Goal: Task Accomplishment & Management: Manage account settings

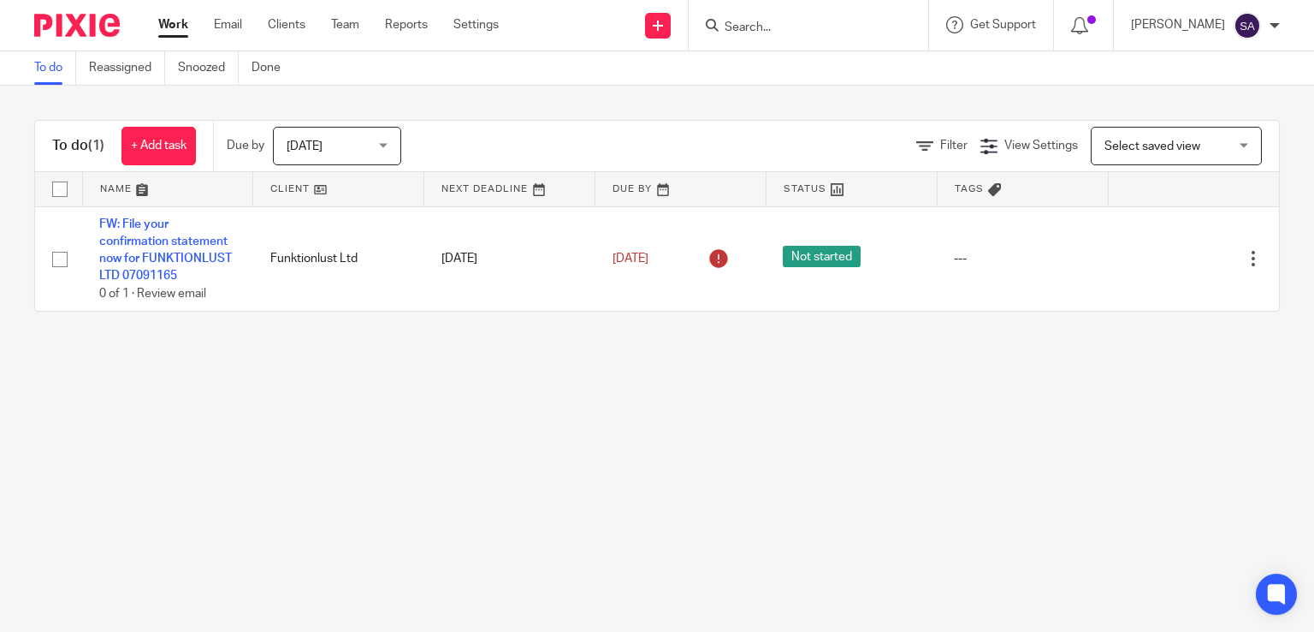
click at [759, 22] on input "Search" at bounding box center [800, 28] width 154 height 15
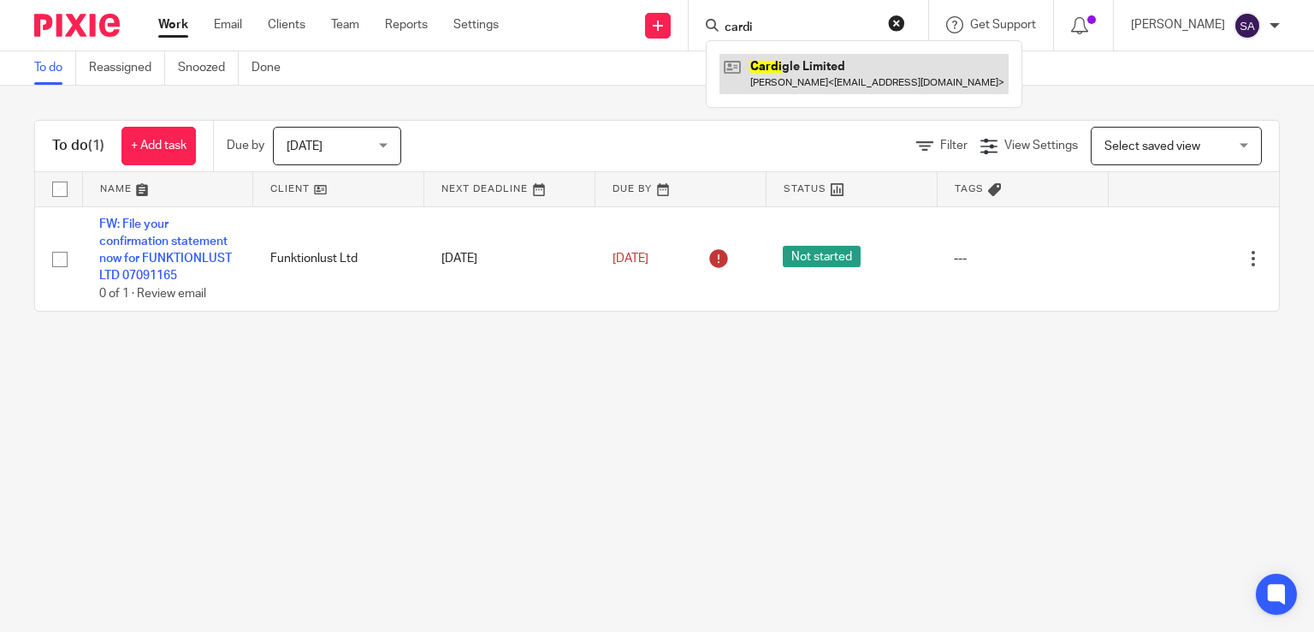
type input "cardi"
click at [818, 82] on link at bounding box center [864, 73] width 289 height 39
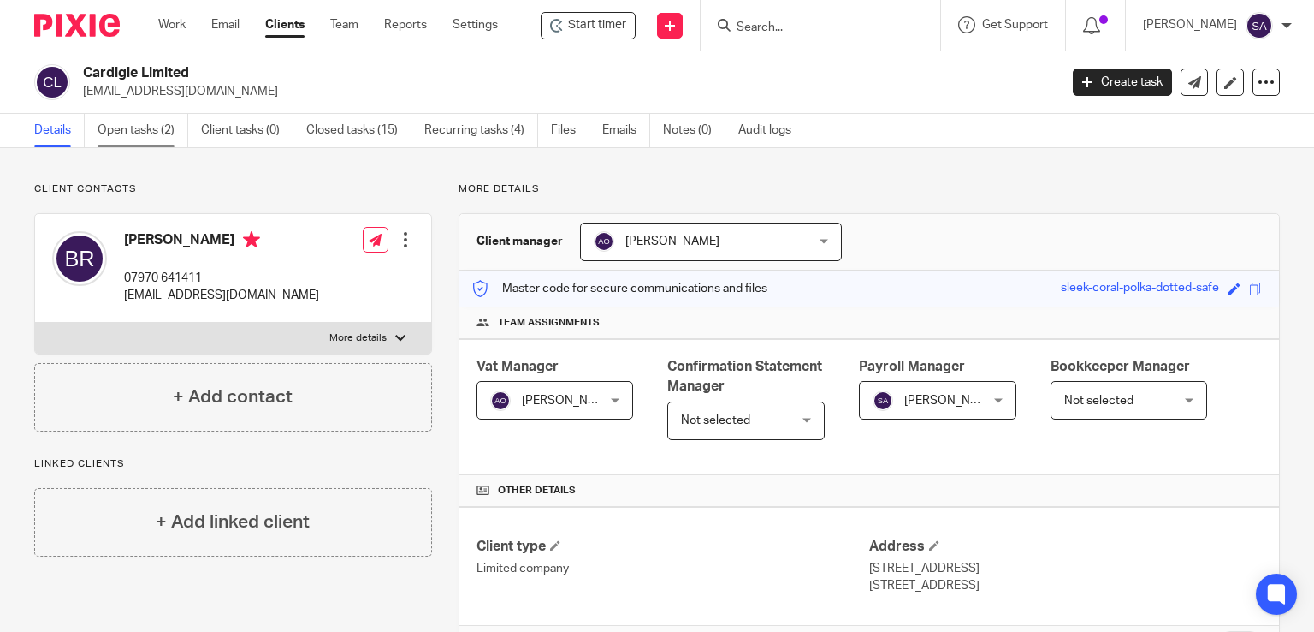
click at [147, 134] on link "Open tasks (2)" at bounding box center [143, 130] width 91 height 33
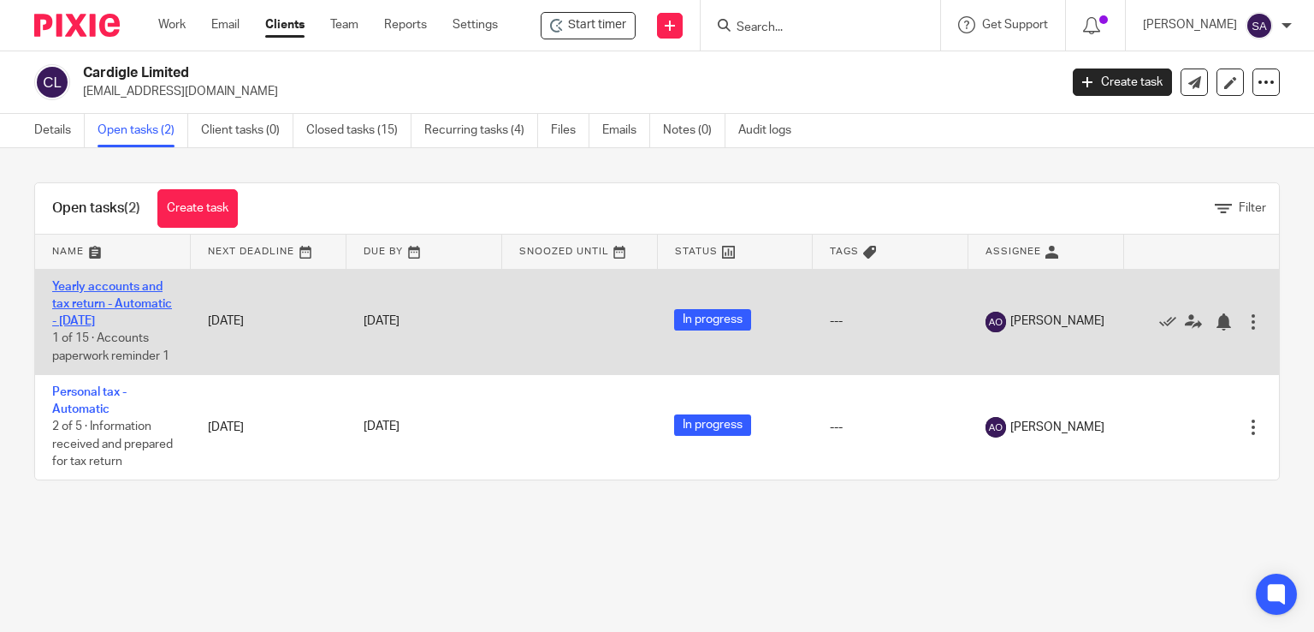
click at [95, 324] on link "Yearly accounts and tax return - Automatic - December 2023" at bounding box center [112, 304] width 120 height 47
click at [89, 292] on td "Yearly accounts and tax return - Automatic - [DATE] 1 of 15 · Accounts paperwor…" at bounding box center [113, 321] width 156 height 105
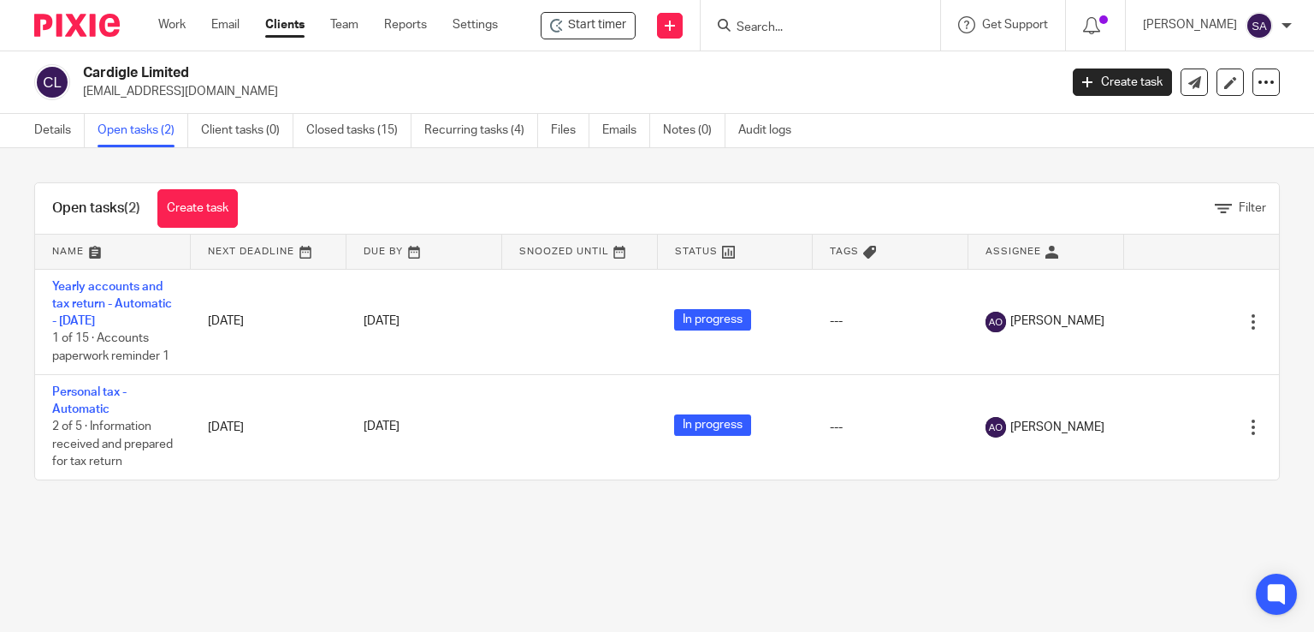
click at [141, 124] on link "Open tasks (2)" at bounding box center [143, 130] width 91 height 33
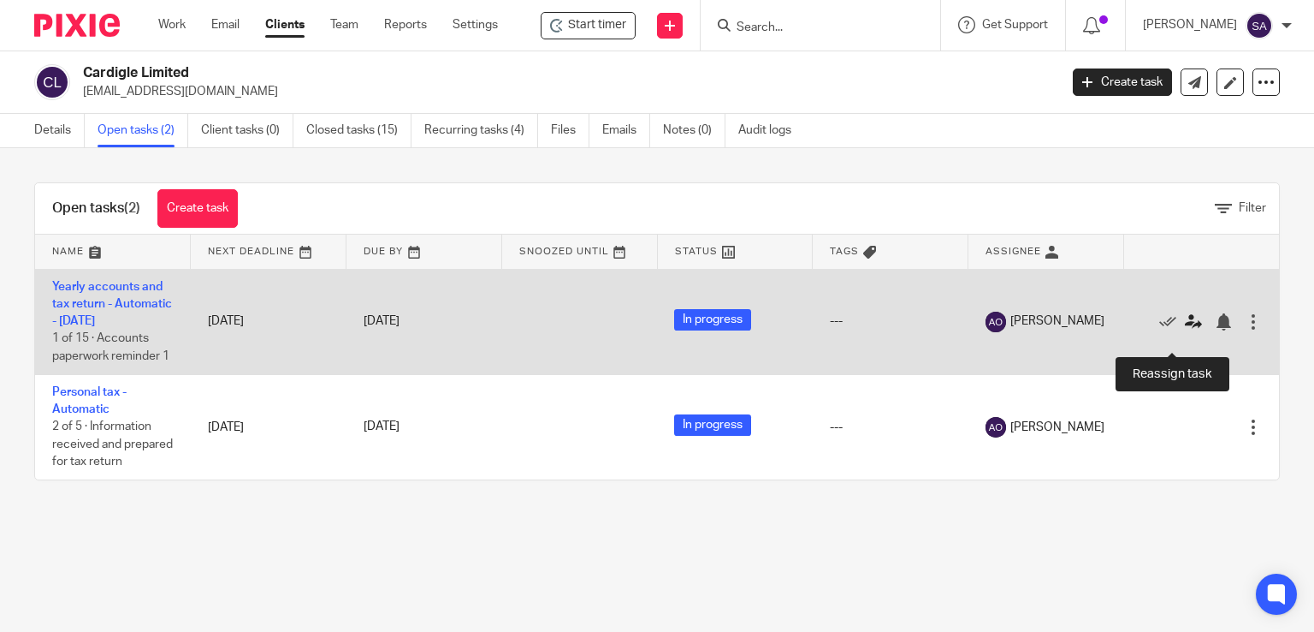
click at [1185, 330] on icon at bounding box center [1193, 321] width 17 height 17
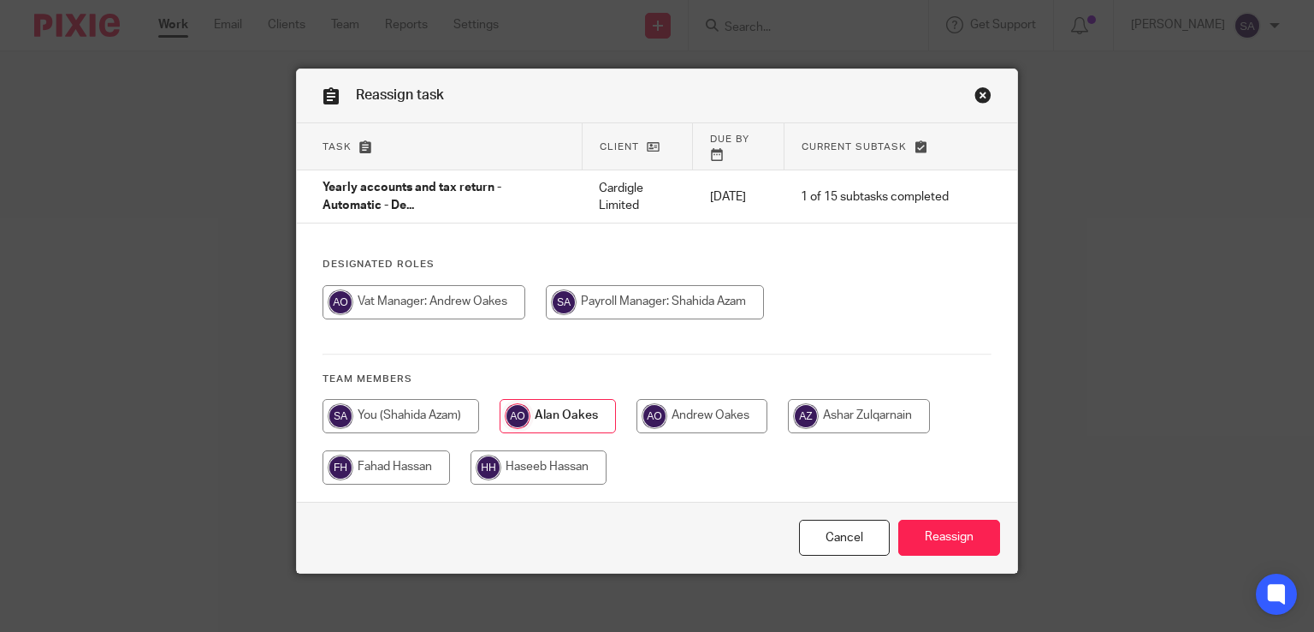
click at [839, 405] on input "radio" at bounding box center [859, 416] width 142 height 34
radio input "true"
click at [958, 533] on input "Reassign" at bounding box center [950, 537] width 102 height 37
